Goal: Task Accomplishment & Management: Manage account settings

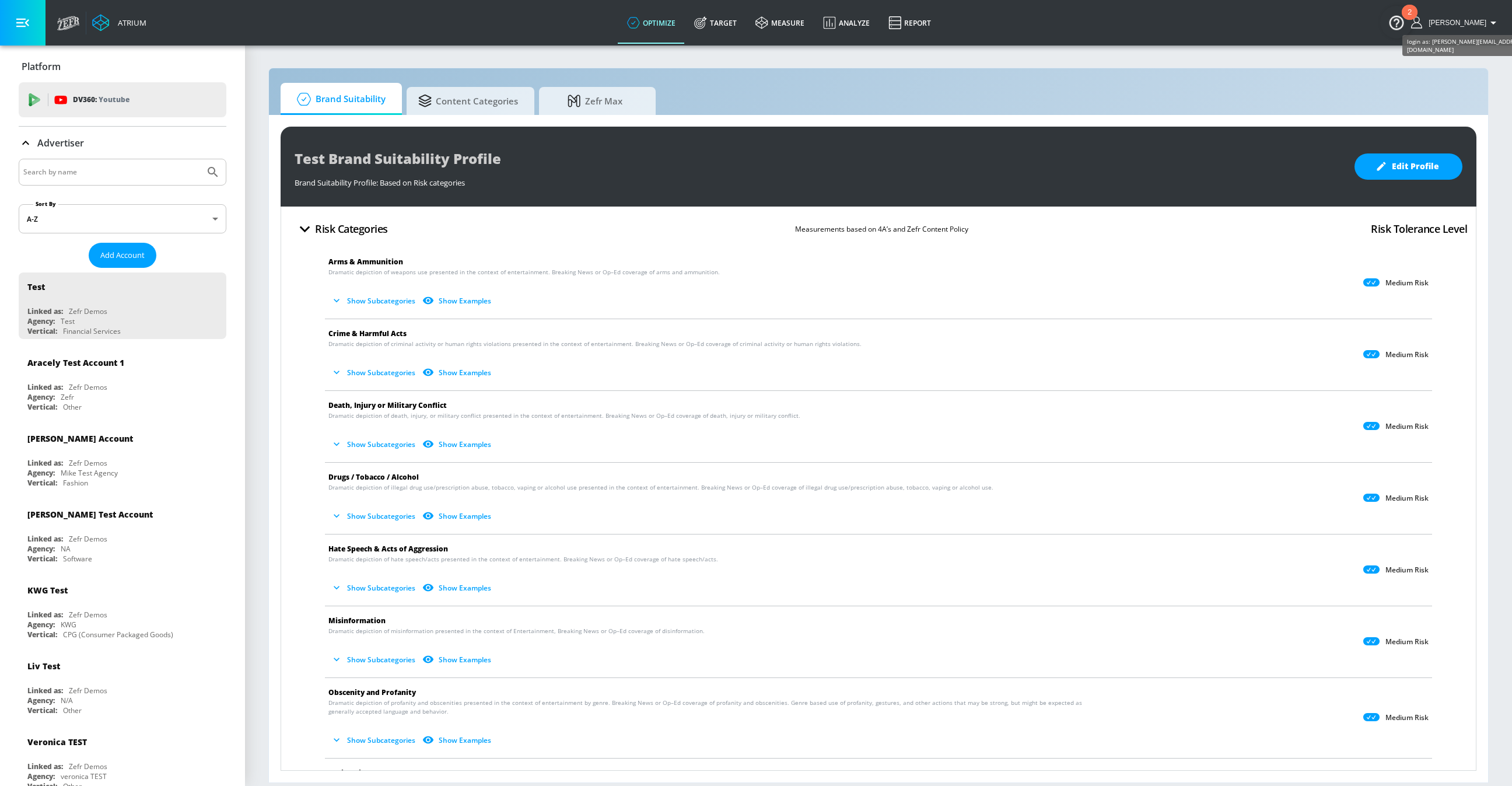
click at [1466, 20] on span "Shannon" at bounding box center [1455, 22] width 62 height 8
click at [1445, 52] on div "Logout" at bounding box center [1450, 53] width 98 height 14
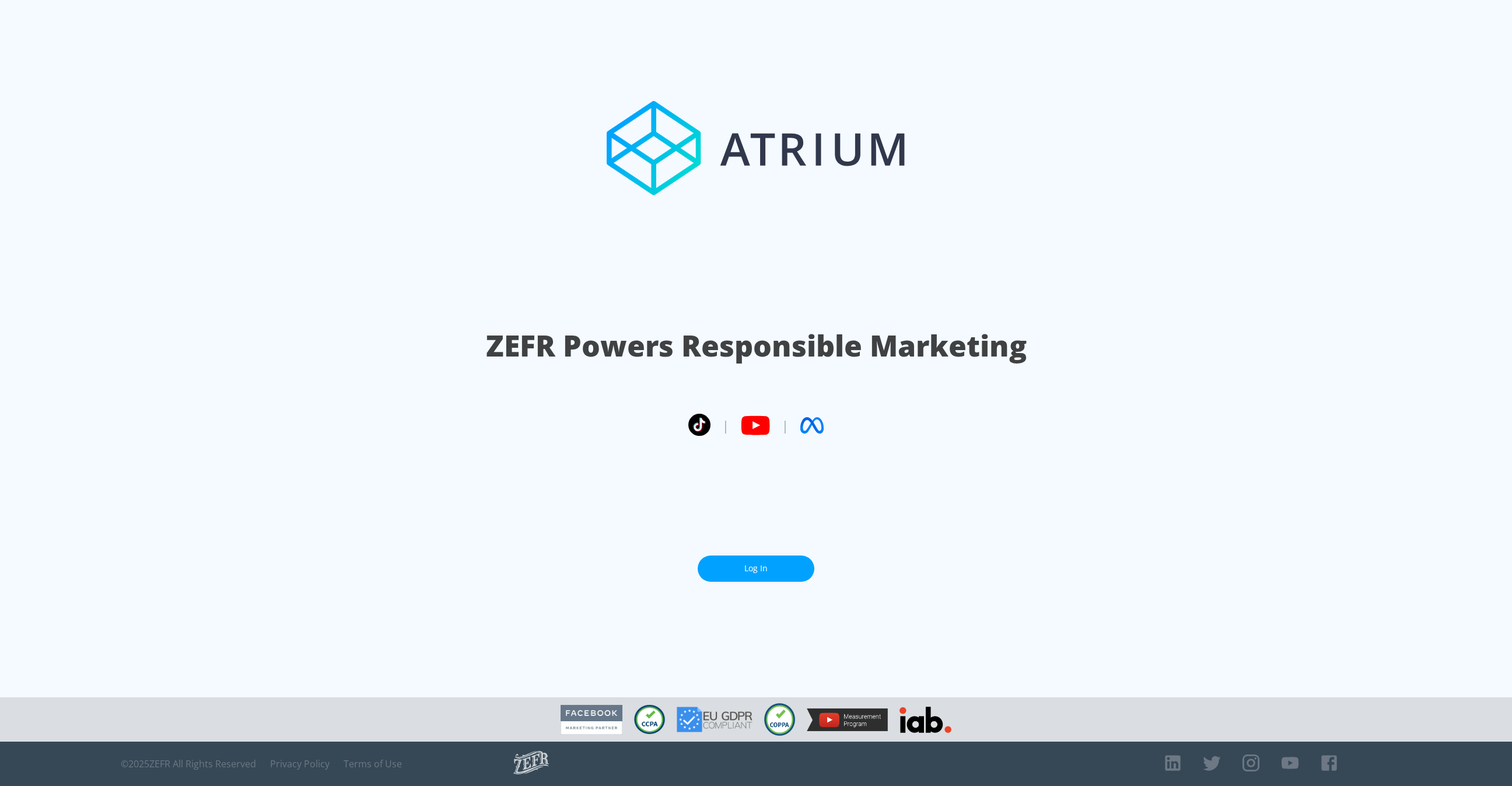
click at [760, 569] on link "Log In" at bounding box center [756, 569] width 117 height 26
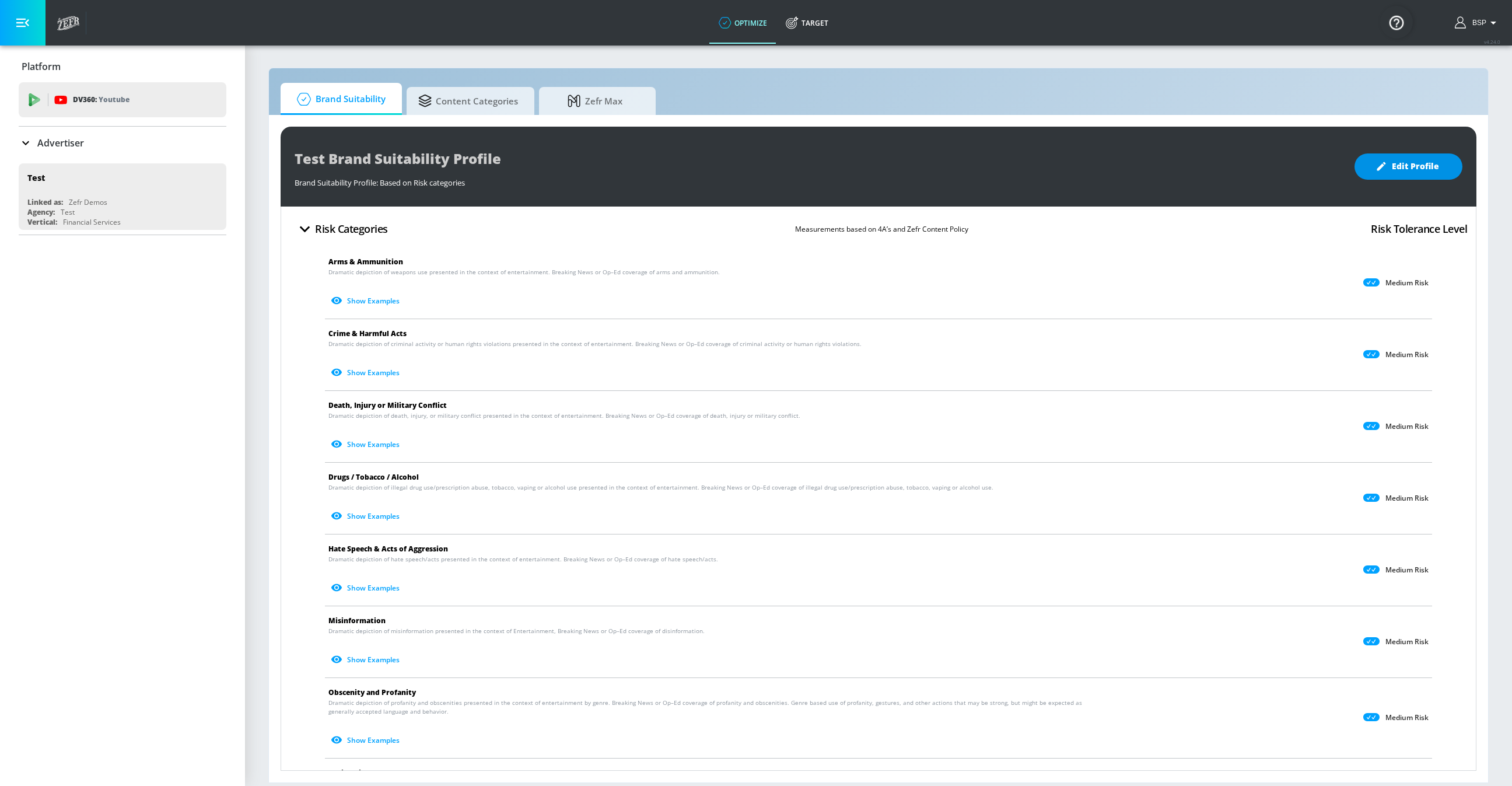
click at [1360, 171] on button "Edit Profile" at bounding box center [1408, 166] width 108 height 26
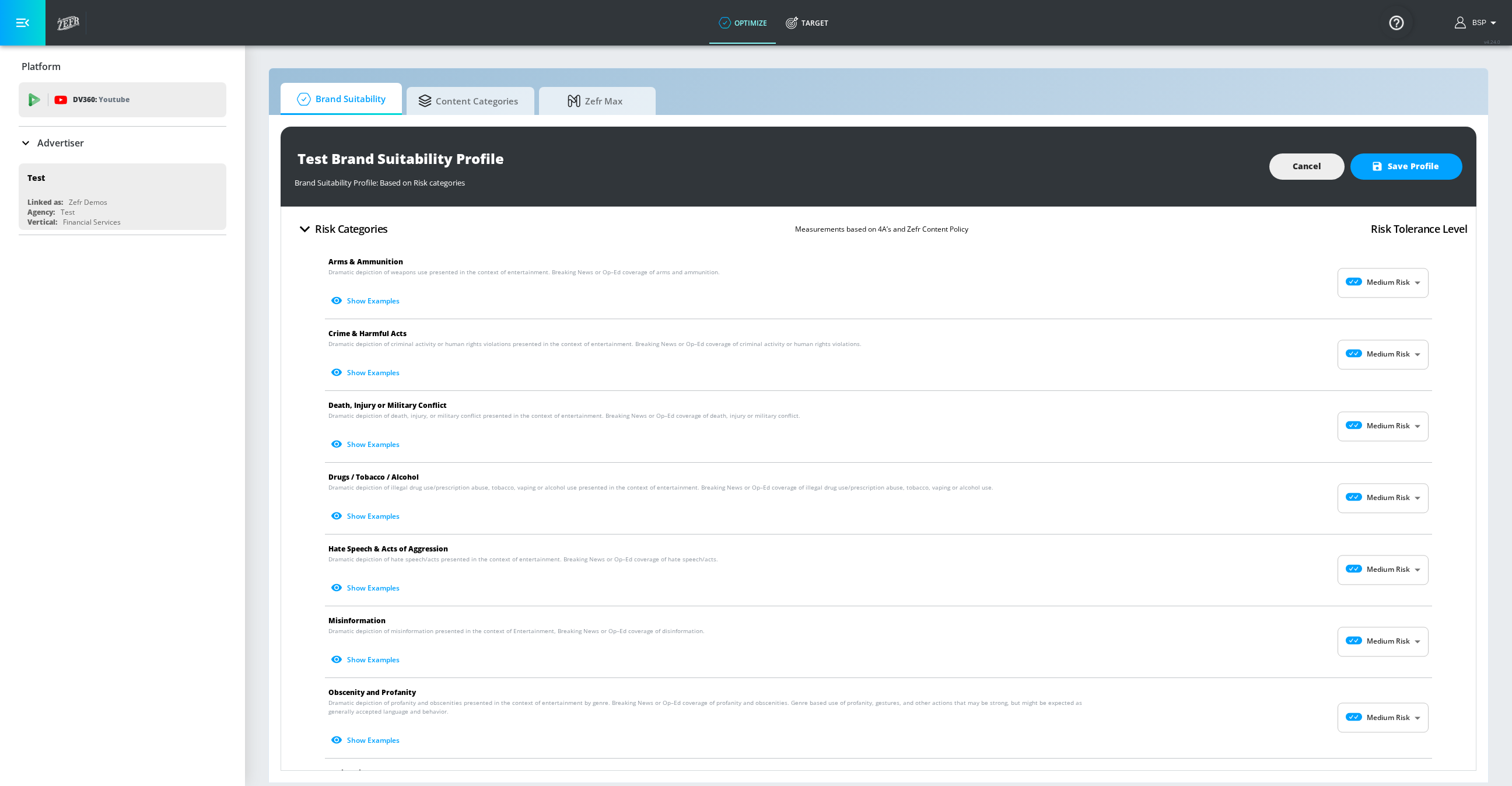
click at [1405, 288] on body "optimize Target optimize Target v 4.24.0 BSP Platform DV360: Youtube DV360: You…" at bounding box center [756, 393] width 1512 height 786
click at [1397, 309] on p "No Risk" at bounding box center [1407, 312] width 25 height 11
type input "MINIMAL"
click at [1321, 165] on span "Cancel" at bounding box center [1307, 167] width 29 height 14
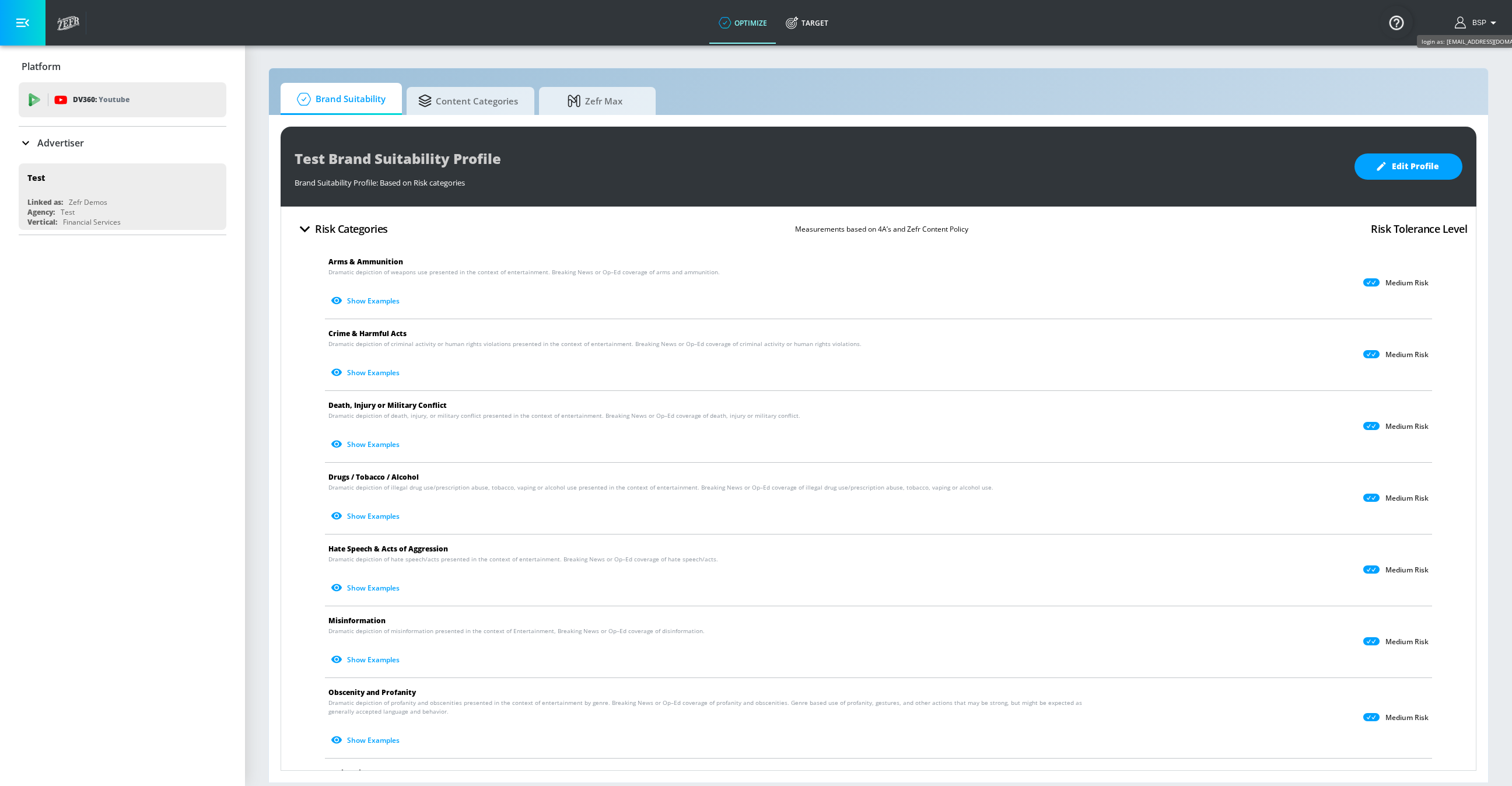
click at [1476, 22] on span "BSP" at bounding box center [1477, 22] width 19 height 8
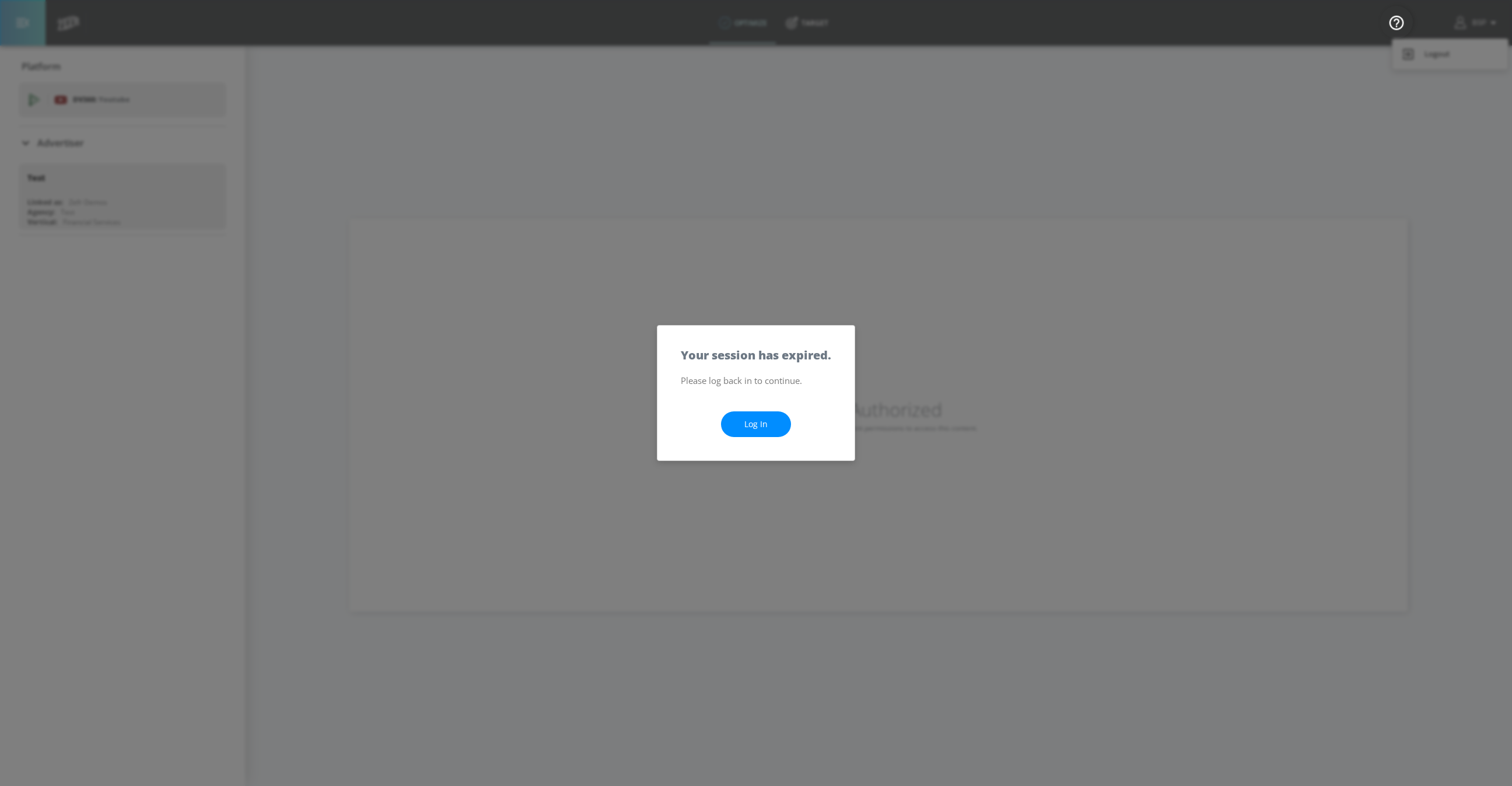
click at [763, 411] on link "Log In" at bounding box center [755, 424] width 70 height 26
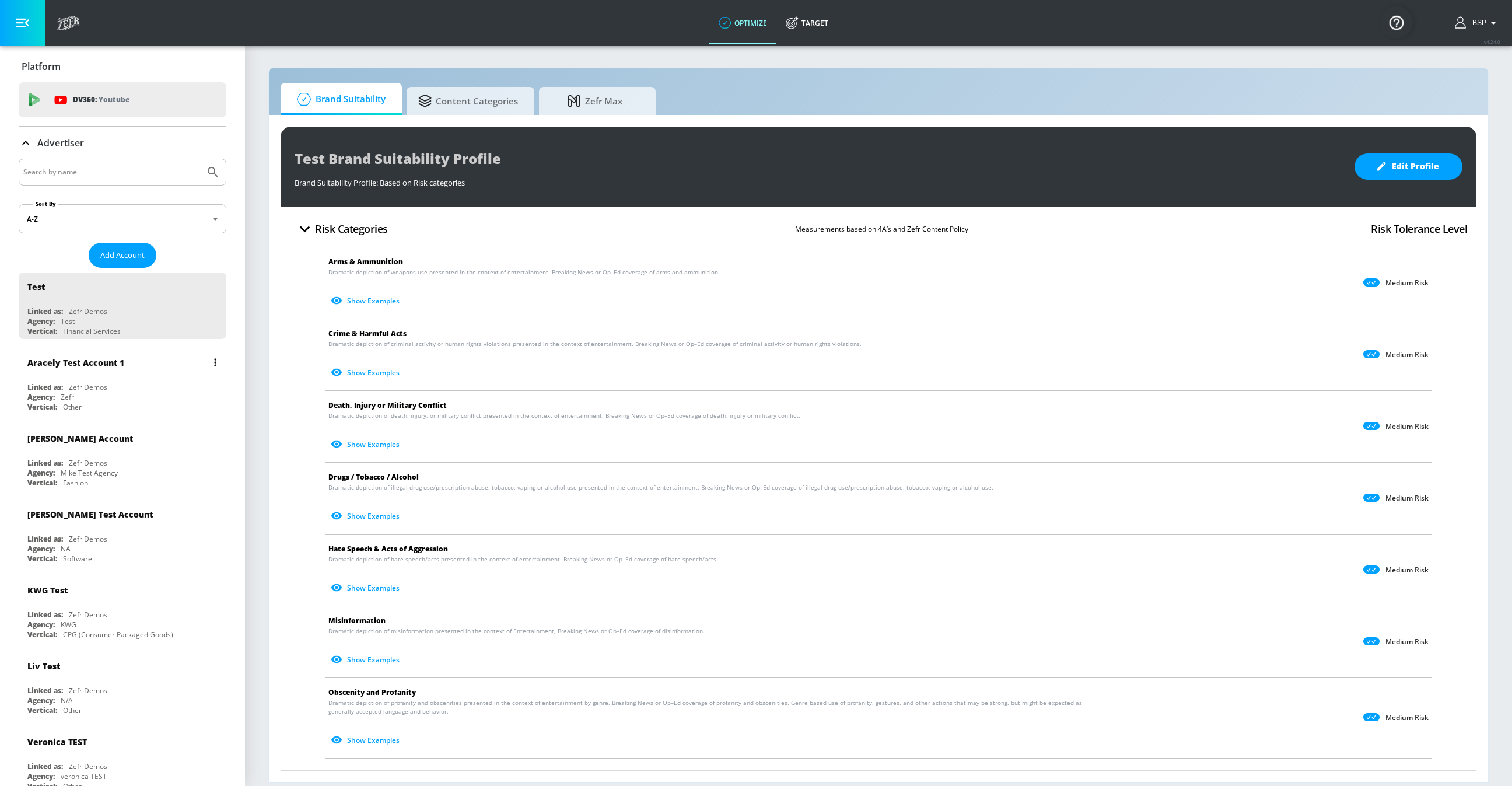
click at [110, 377] on div "Aracely Test Account 1 Linked as: Zefr Demos Agency: Zefr Vertical: Other" at bounding box center [123, 381] width 208 height 66
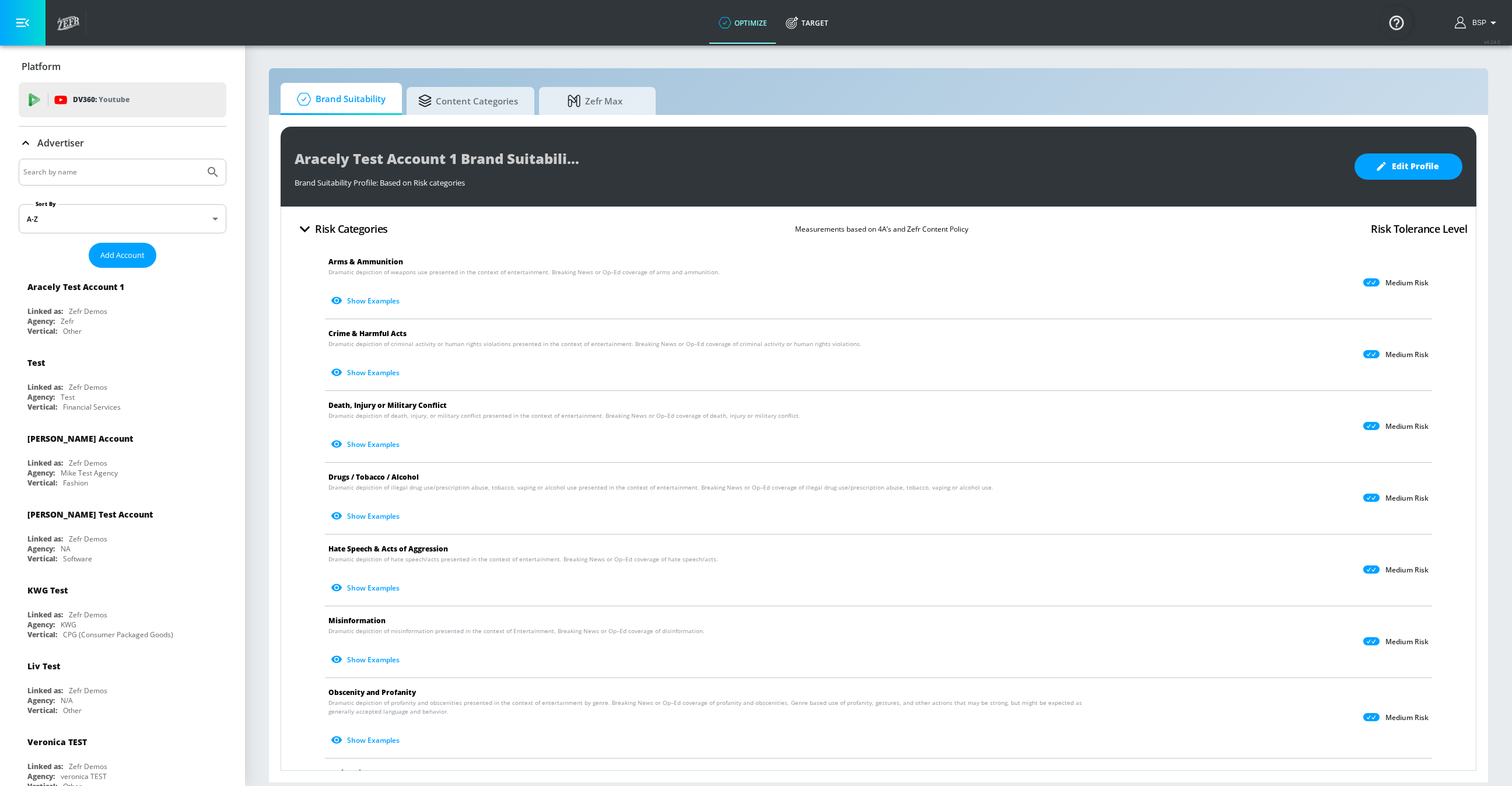
click at [1481, 33] on div "BSP" at bounding box center [1477, 22] width 57 height 46
